Goal: Transaction & Acquisition: Purchase product/service

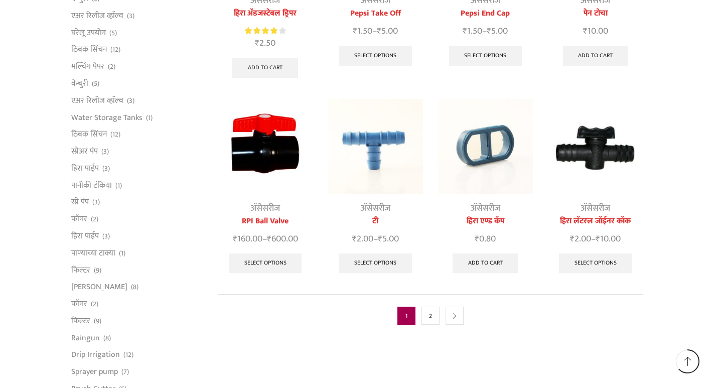
scroll to position [502, 0]
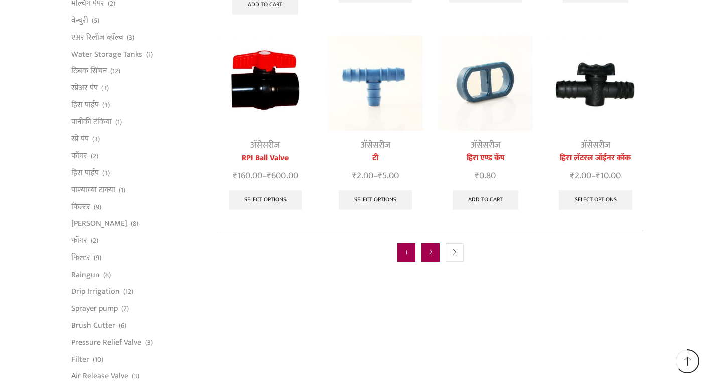
click at [433, 243] on link "2" at bounding box center [430, 252] width 18 height 18
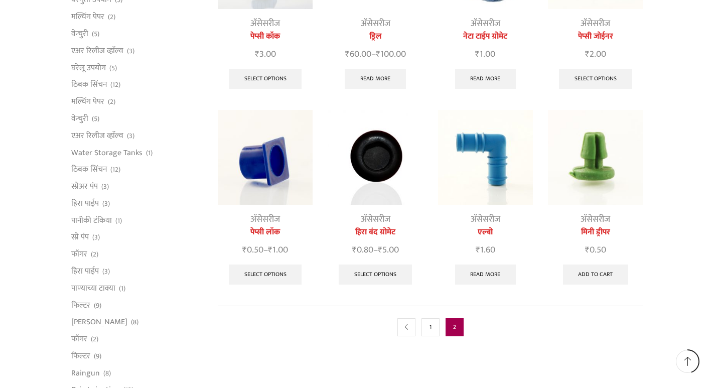
scroll to position [502, 0]
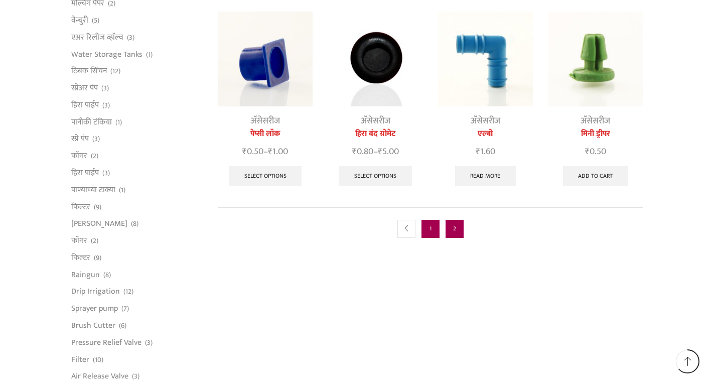
click at [433, 230] on link "1" at bounding box center [430, 229] width 18 height 18
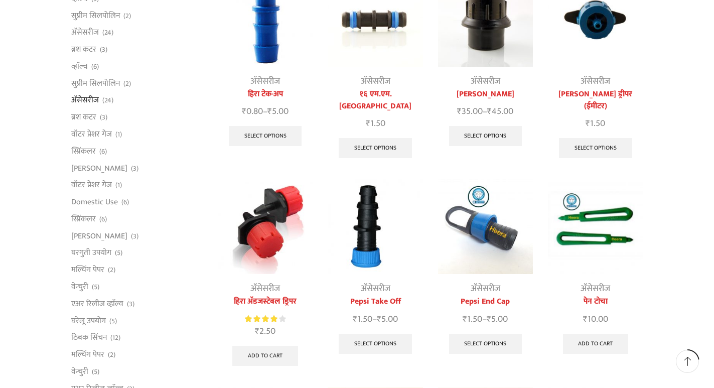
scroll to position [201, 0]
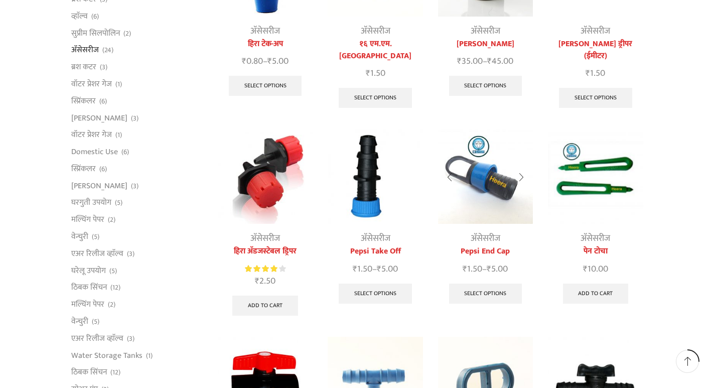
drag, startPoint x: 484, startPoint y: 170, endPoint x: 472, endPoint y: 133, distance: 38.2
click at [472, 133] on img at bounding box center [485, 176] width 95 height 95
